Goal: Task Accomplishment & Management: Use online tool/utility

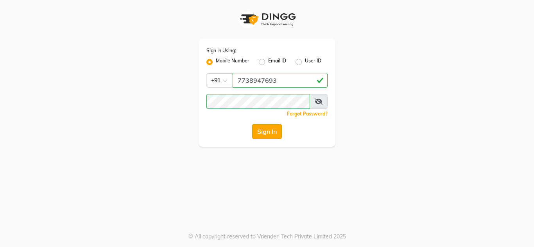
click at [266, 136] on button "Sign In" at bounding box center [267, 131] width 30 height 15
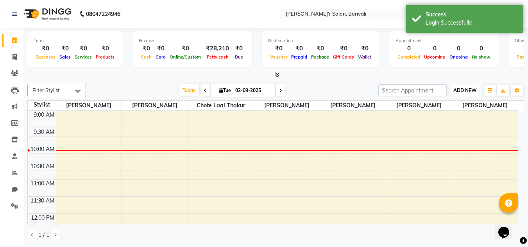
click at [456, 91] on span "ADD NEW" at bounding box center [464, 91] width 23 height 6
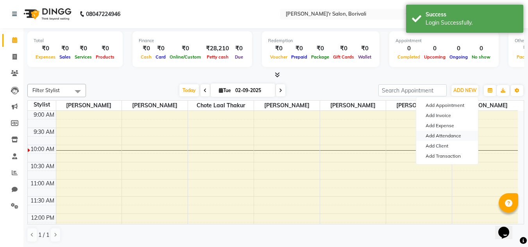
click at [450, 134] on link "Add Attendance" at bounding box center [447, 136] width 62 height 10
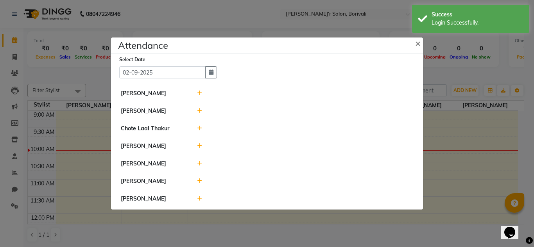
click at [197, 126] on icon at bounding box center [199, 128] width 5 height 5
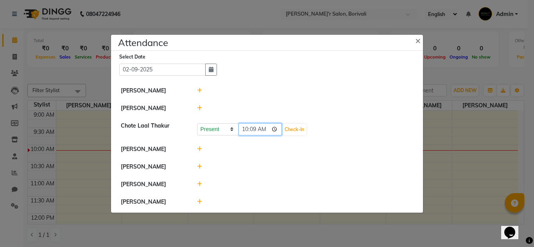
click at [249, 127] on input "10:09" at bounding box center [260, 129] width 44 height 12
click at [252, 128] on input "10:09" at bounding box center [260, 129] width 44 height 12
type input "10:00"
click at [284, 125] on button "Check-In" at bounding box center [294, 129] width 23 height 11
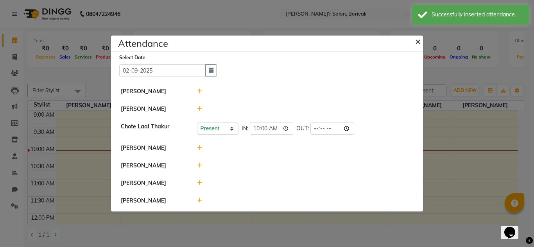
click at [419, 39] on span "×" at bounding box center [417, 41] width 5 height 12
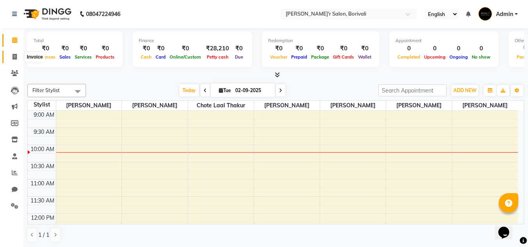
drag, startPoint x: 16, startPoint y: 56, endPoint x: 34, endPoint y: 58, distance: 18.1
click at [16, 56] on icon at bounding box center [15, 57] width 4 height 6
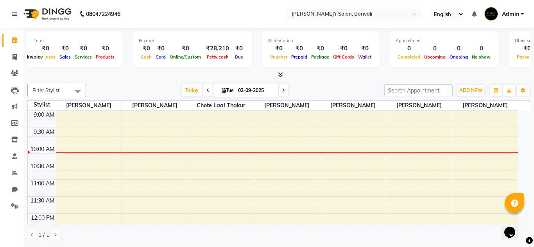
select select "8737"
select select "service"
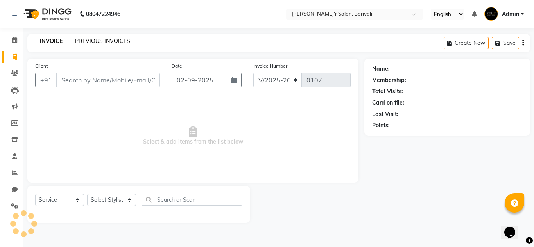
click at [114, 41] on link "PREVIOUS INVOICES" at bounding box center [102, 41] width 55 height 7
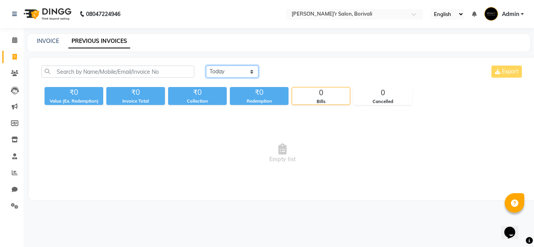
click at [238, 69] on select "[DATE] [DATE] Custom Range" at bounding box center [232, 72] width 52 height 12
select select "[DATE]"
click at [206, 66] on select "[DATE] [DATE] Custom Range" at bounding box center [232, 72] width 52 height 12
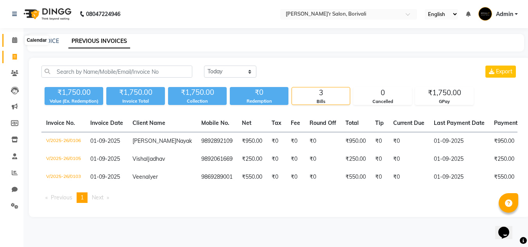
click at [12, 41] on icon at bounding box center [14, 40] width 5 height 6
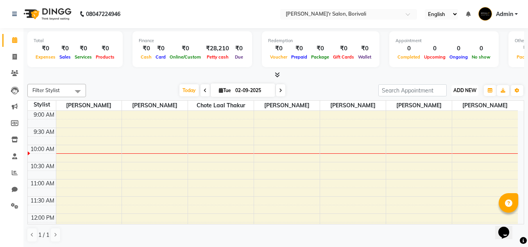
click at [467, 95] on button "ADD NEW Toggle Dropdown" at bounding box center [464, 90] width 27 height 11
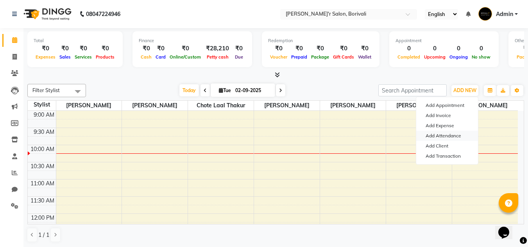
click at [455, 136] on link "Add Attendance" at bounding box center [447, 136] width 62 height 10
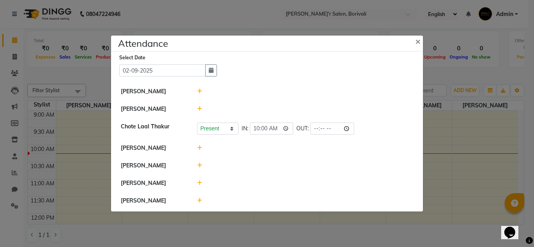
click at [153, 200] on div "[PERSON_NAME]" at bounding box center [153, 201] width 76 height 8
click at [199, 201] on icon at bounding box center [199, 200] width 5 height 5
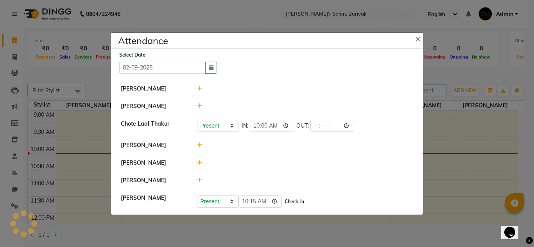
click at [283, 202] on button "Check-In" at bounding box center [294, 202] width 23 height 11
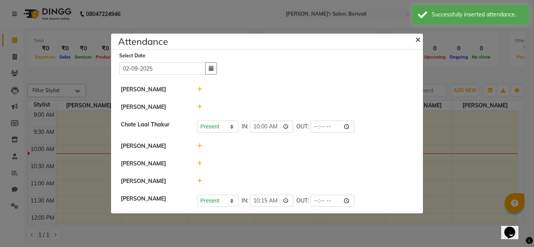
click at [417, 40] on span "×" at bounding box center [417, 39] width 5 height 12
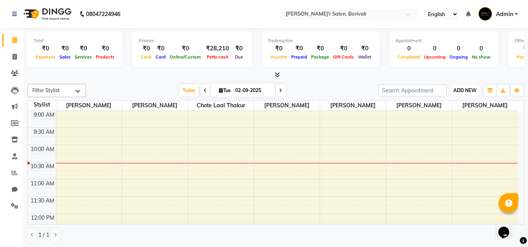
click at [469, 88] on span "ADD NEW" at bounding box center [464, 91] width 23 height 6
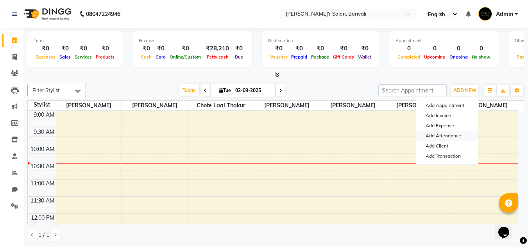
click at [452, 137] on link "Add Attendance" at bounding box center [447, 136] width 62 height 10
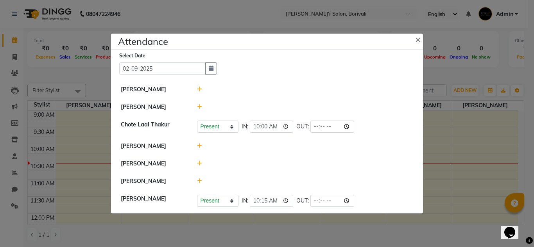
click at [199, 145] on icon at bounding box center [199, 145] width 5 height 5
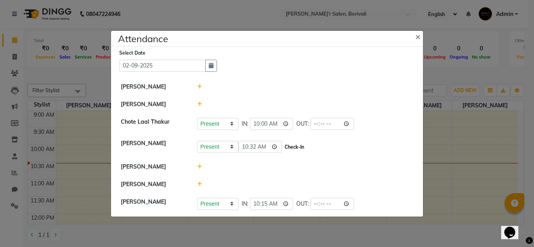
click at [289, 147] on button "Check-In" at bounding box center [294, 147] width 23 height 11
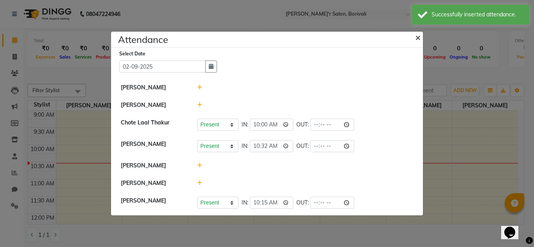
click at [418, 38] on span "×" at bounding box center [417, 37] width 5 height 12
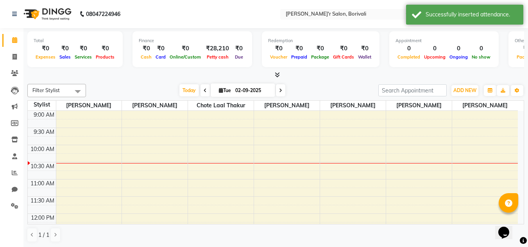
click at [278, 74] on icon at bounding box center [277, 75] width 5 height 6
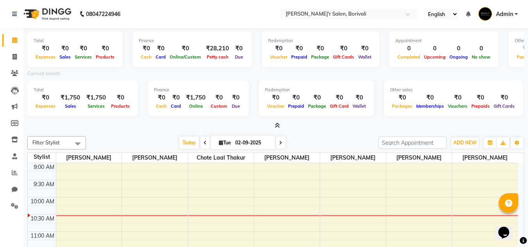
click at [276, 123] on icon at bounding box center [277, 126] width 5 height 6
